Goal: Task Accomplishment & Management: Use online tool/utility

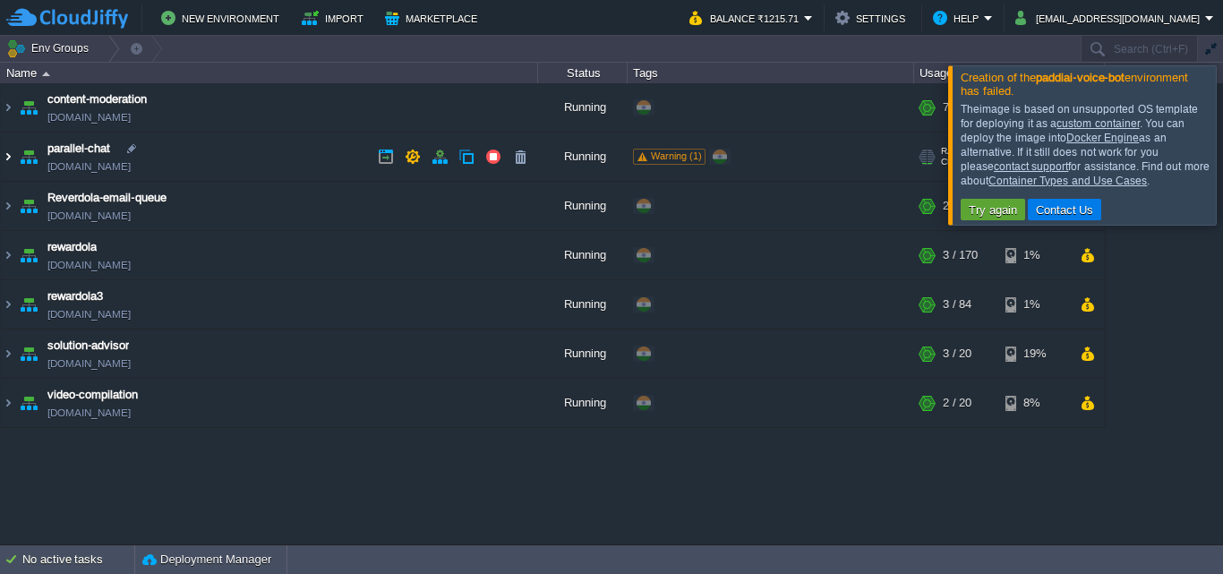
click at [12, 158] on img at bounding box center [8, 157] width 14 height 48
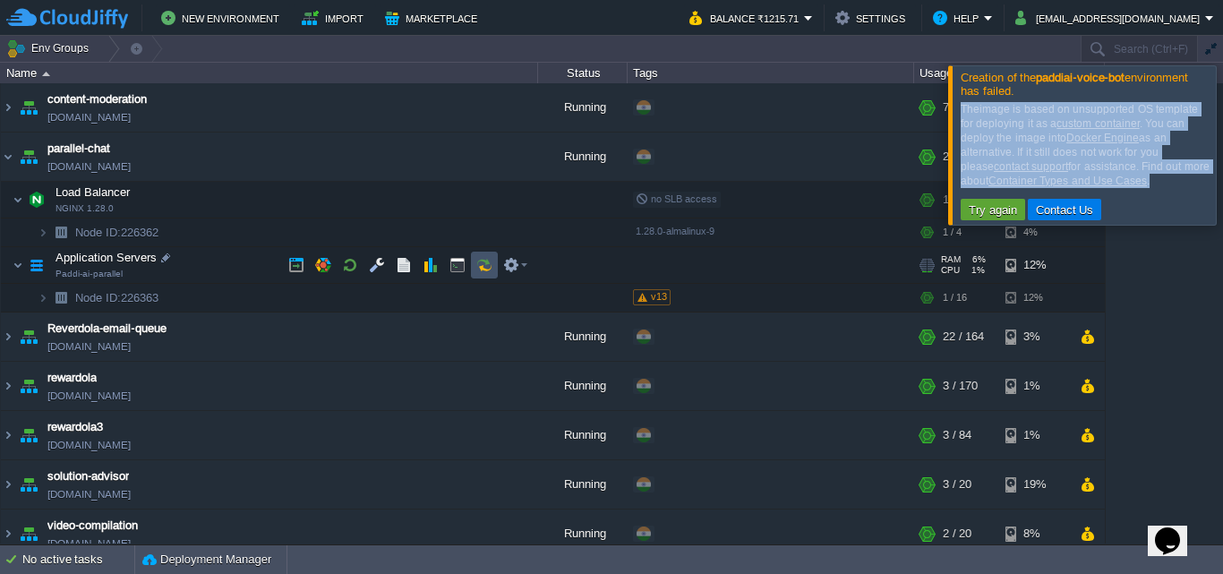
click at [480, 259] on button "button" at bounding box center [484, 265] width 16 height 16
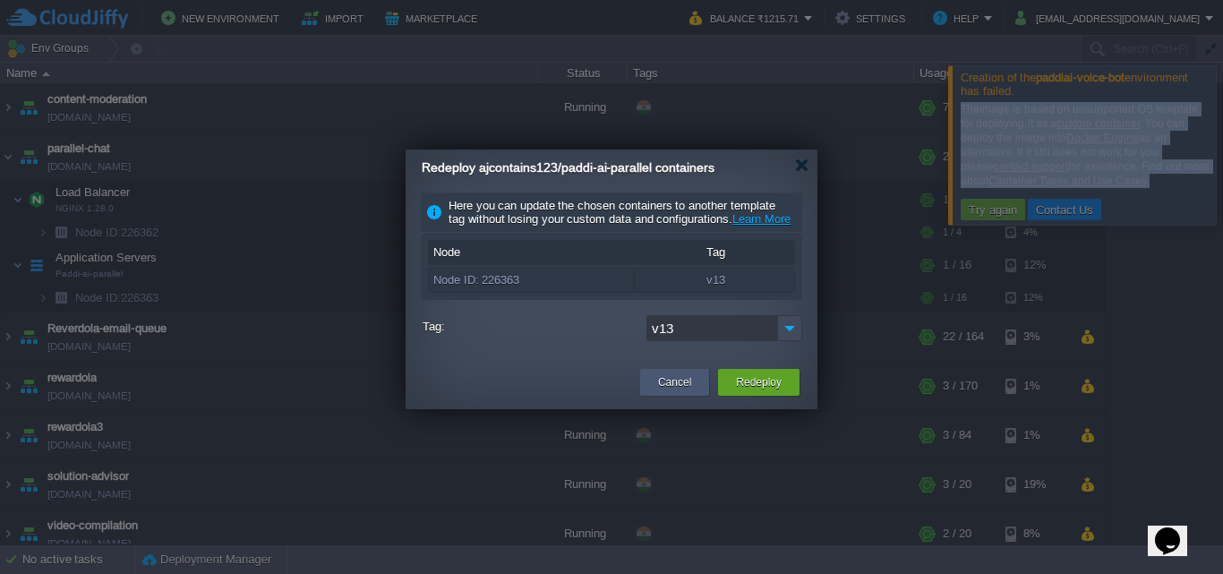
click at [677, 391] on button "Cancel" at bounding box center [674, 382] width 33 height 18
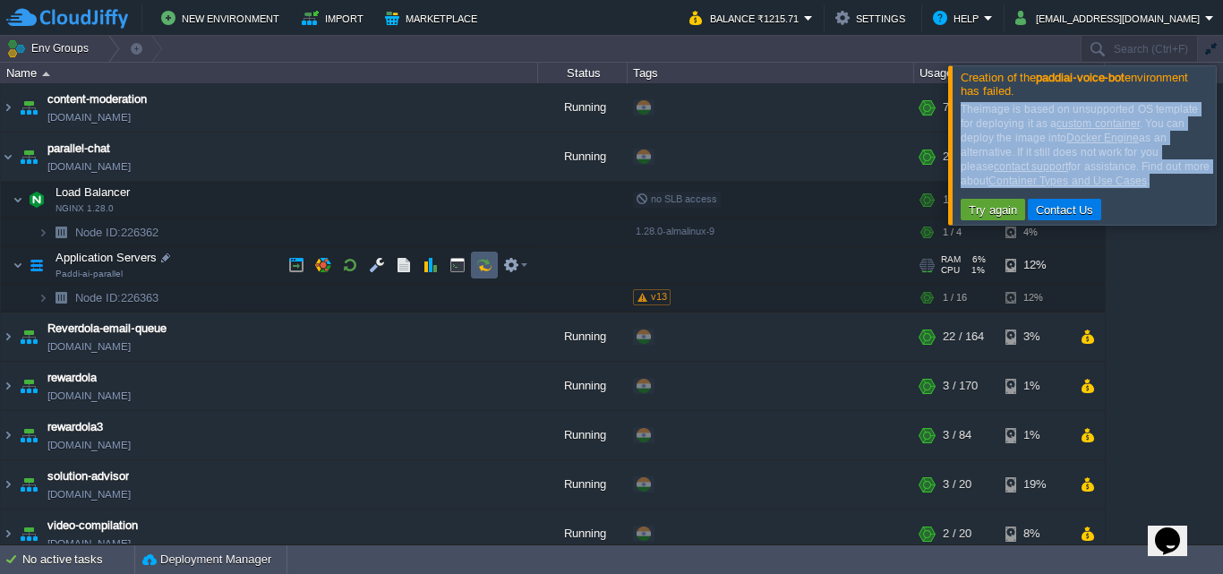
click at [477, 265] on button "button" at bounding box center [484, 265] width 16 height 16
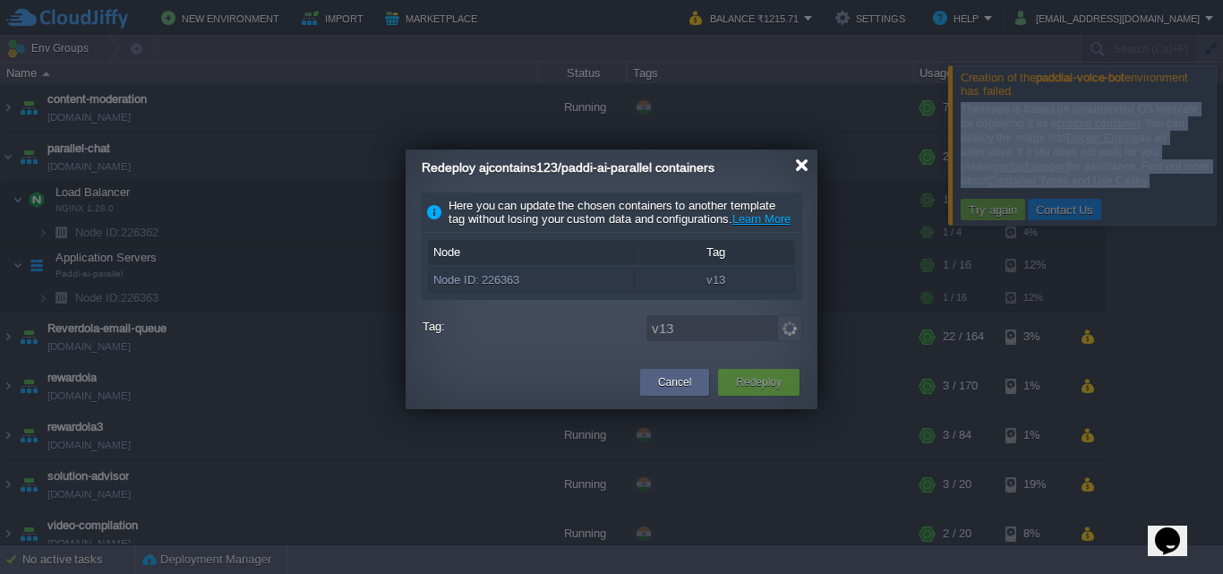
click at [800, 162] on div at bounding box center [801, 165] width 13 height 13
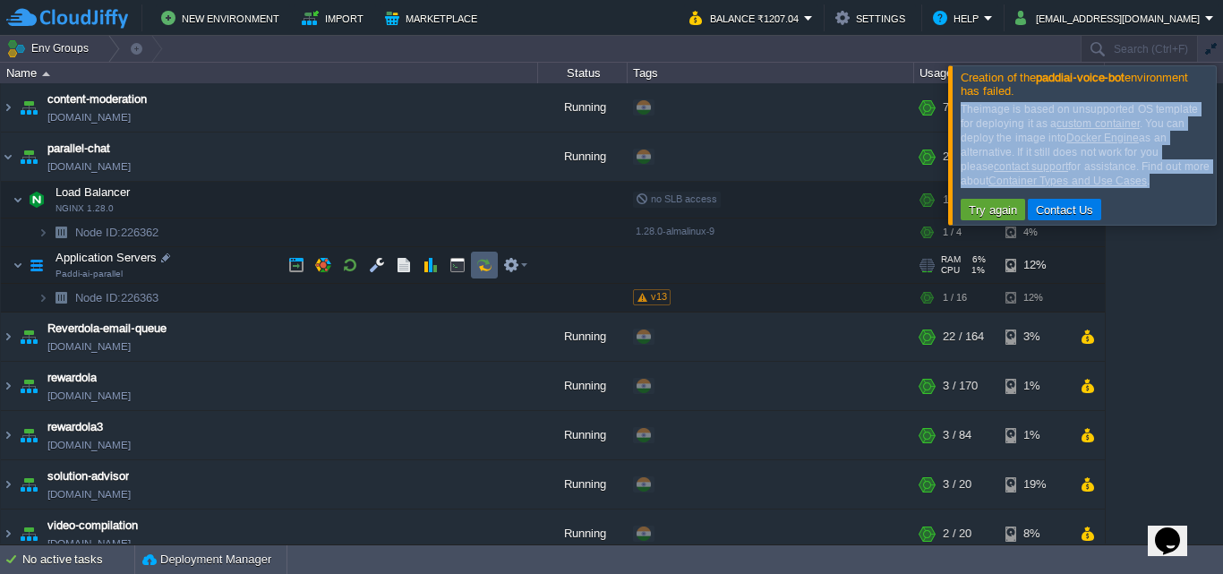
click at [484, 261] on button "button" at bounding box center [484, 265] width 16 height 16
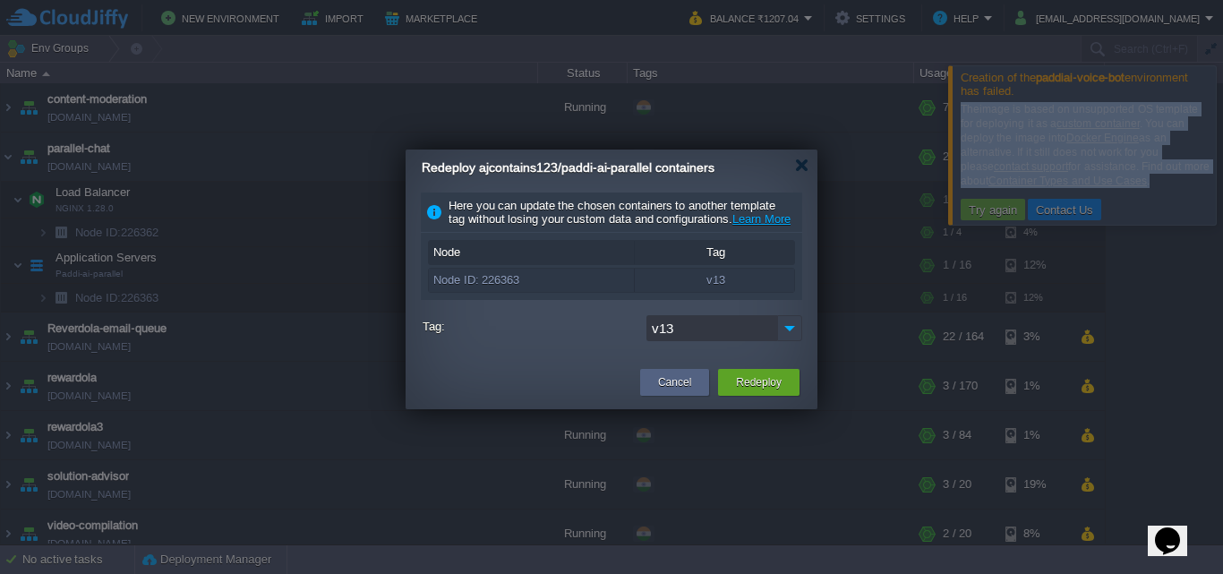
click at [778, 340] on img at bounding box center [789, 328] width 25 height 26
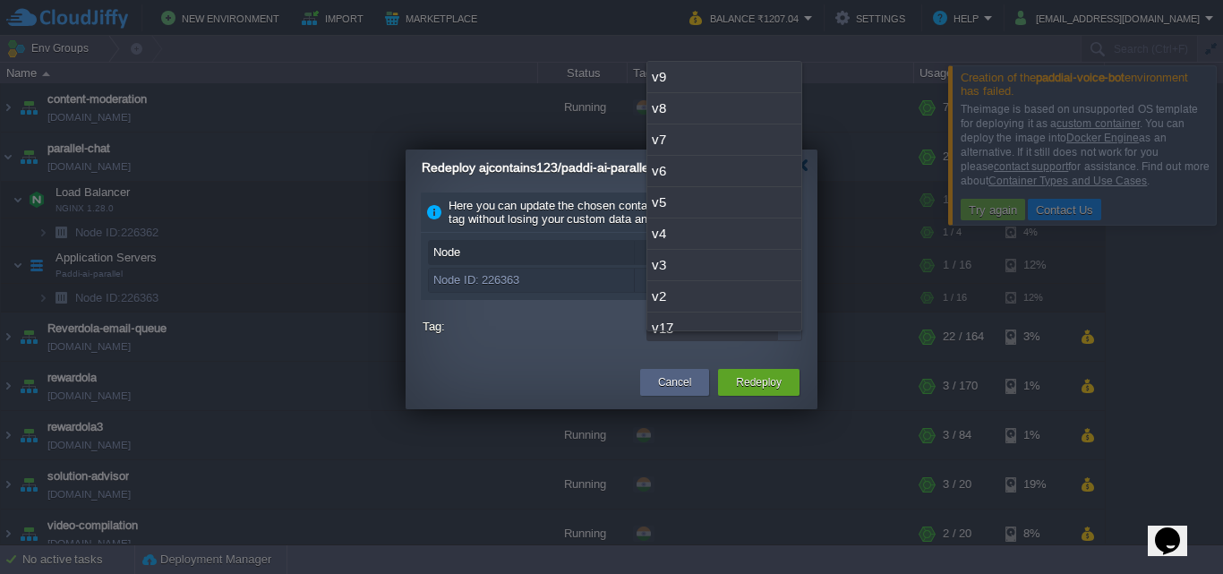
scroll to position [139, 0]
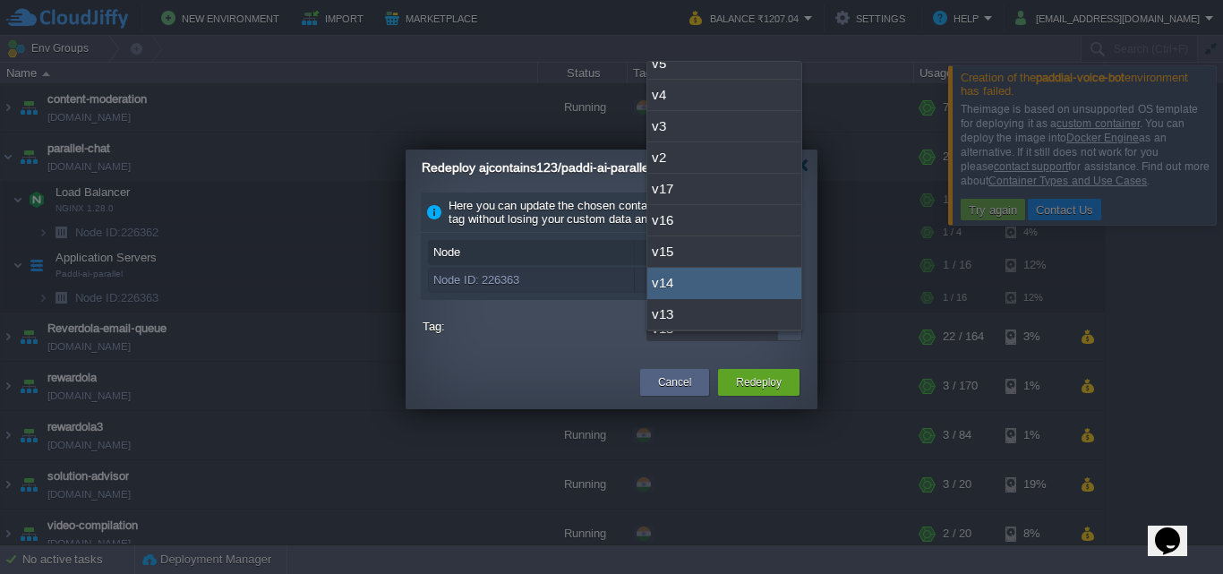
click at [741, 288] on div "v14" at bounding box center [724, 283] width 154 height 31
type input "v14"
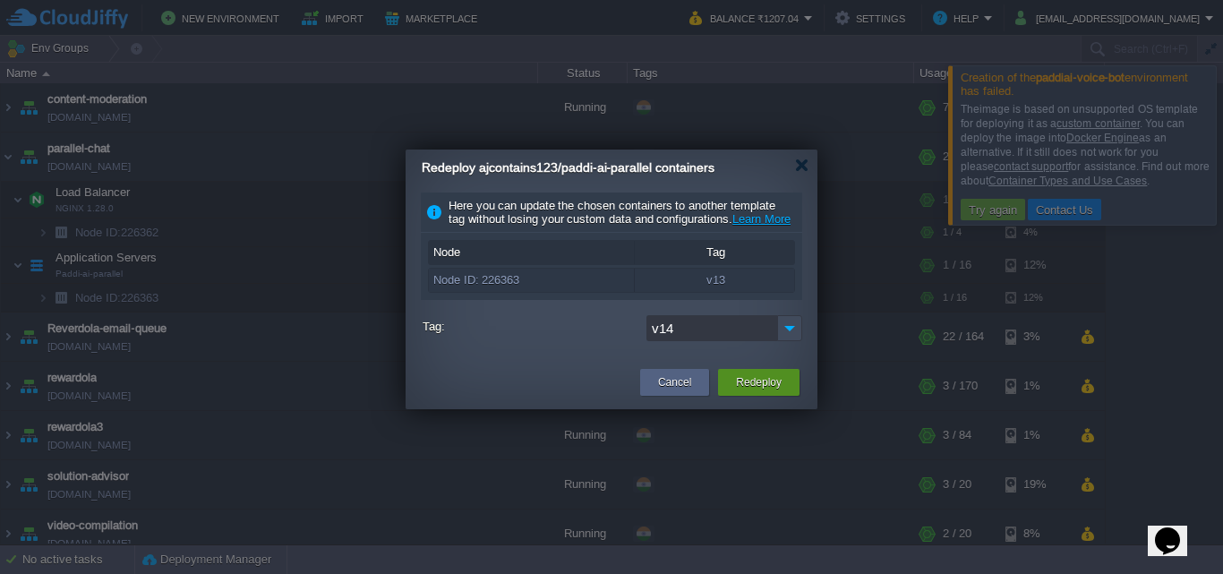
click at [766, 391] on button "Redeploy" at bounding box center [759, 382] width 46 height 18
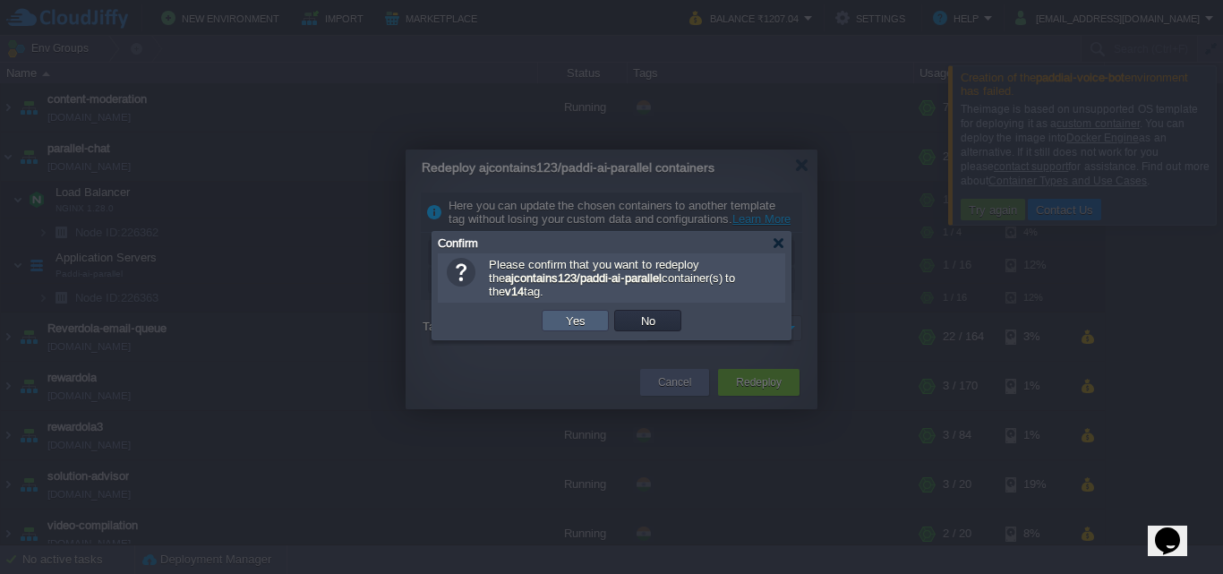
click at [583, 329] on button "Yes" at bounding box center [576, 321] width 30 height 16
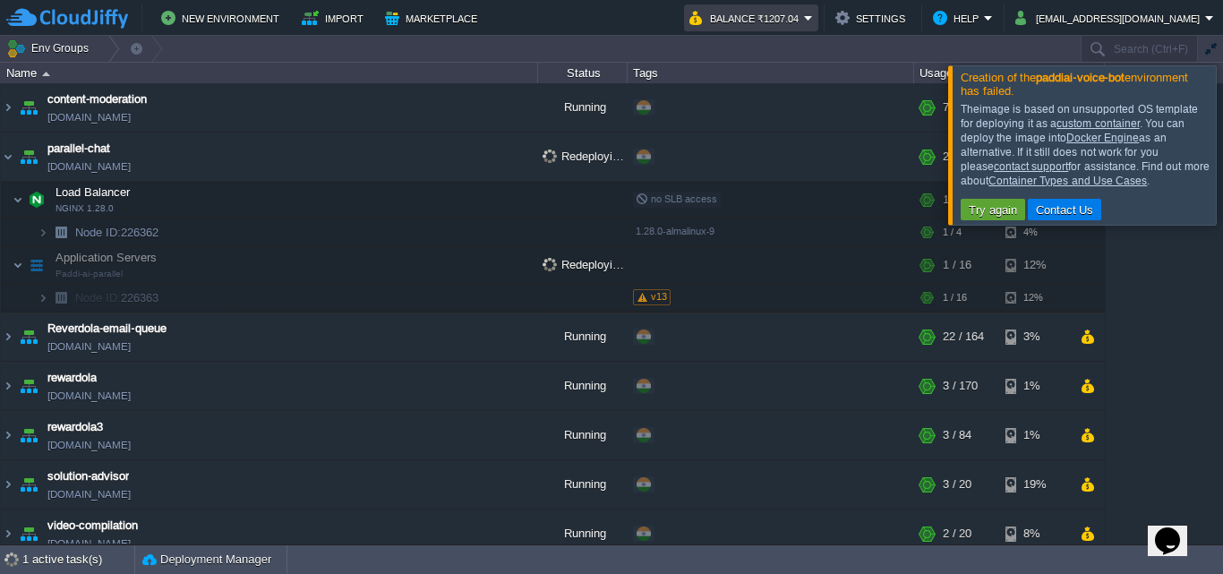
click at [801, 26] on button "Balance ₹1207.04" at bounding box center [747, 17] width 115 height 21
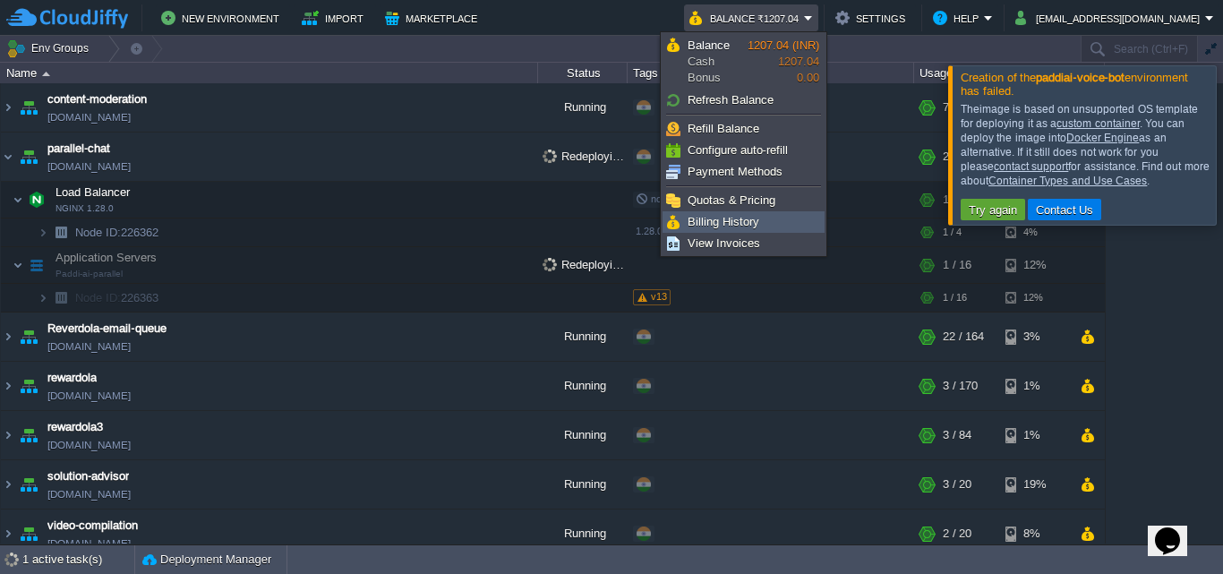
click at [706, 227] on span "Billing History" at bounding box center [724, 221] width 72 height 13
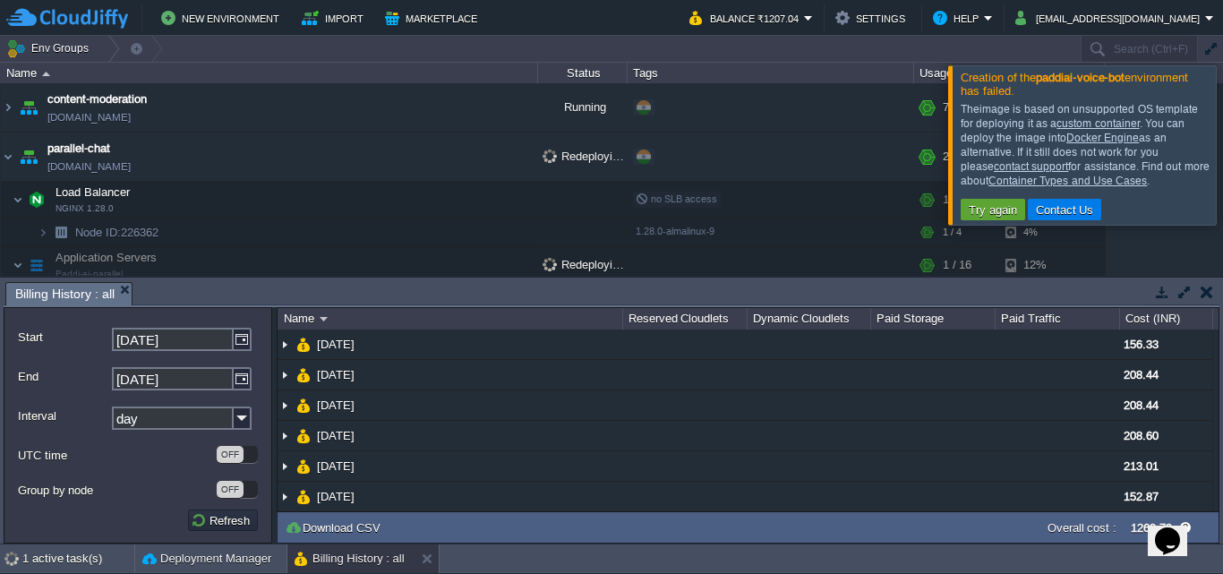
click at [1211, 295] on button "button" at bounding box center [1207, 292] width 13 height 16
